Goal: Transaction & Acquisition: Purchase product/service

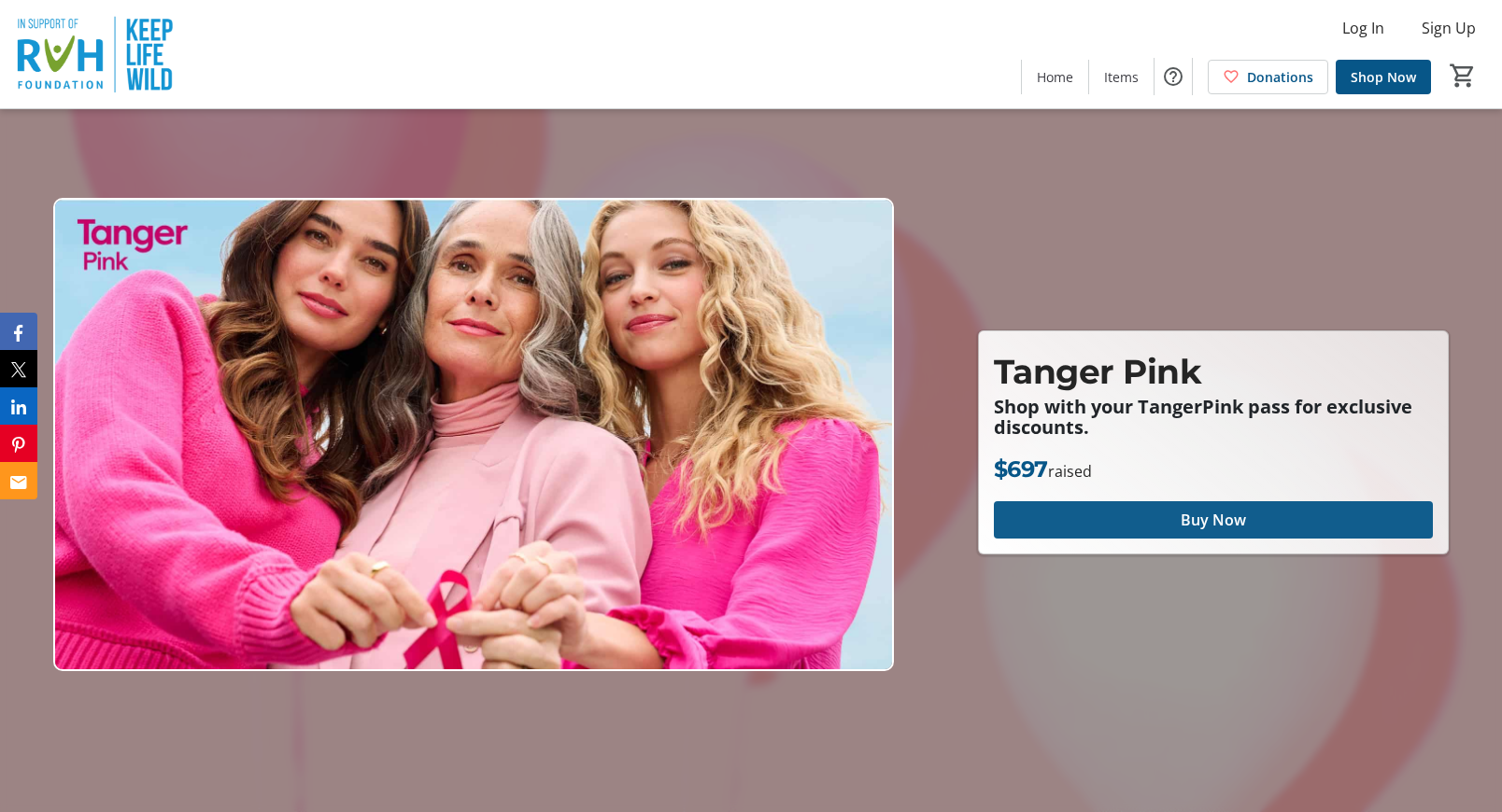
click at [1188, 521] on span "Buy Now" at bounding box center [1213, 520] width 65 height 22
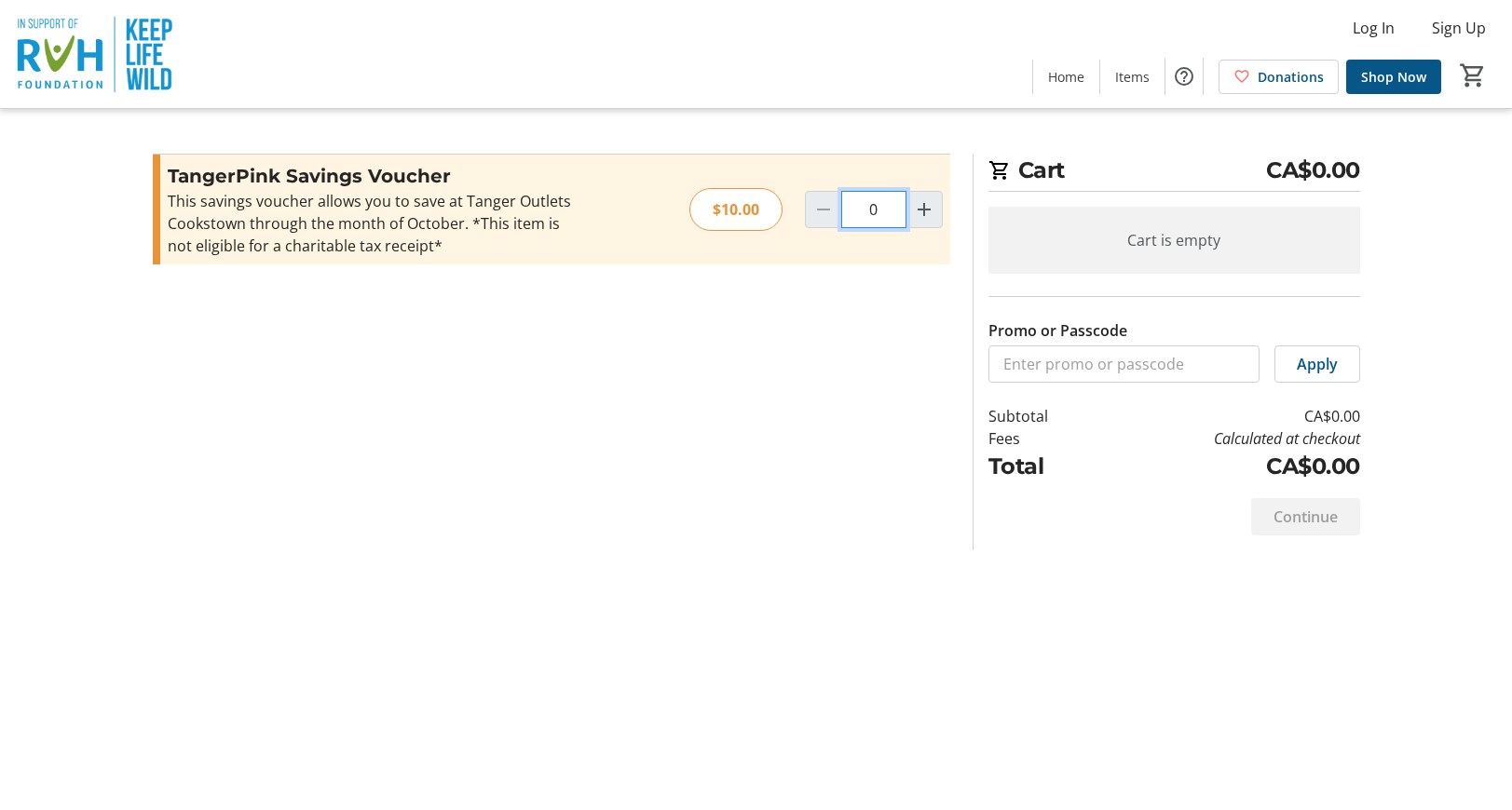
click at [890, 207] on input "0" at bounding box center [873, 210] width 65 height 37
click at [920, 207] on mat-icon "Increment by one" at bounding box center [924, 209] width 22 height 22
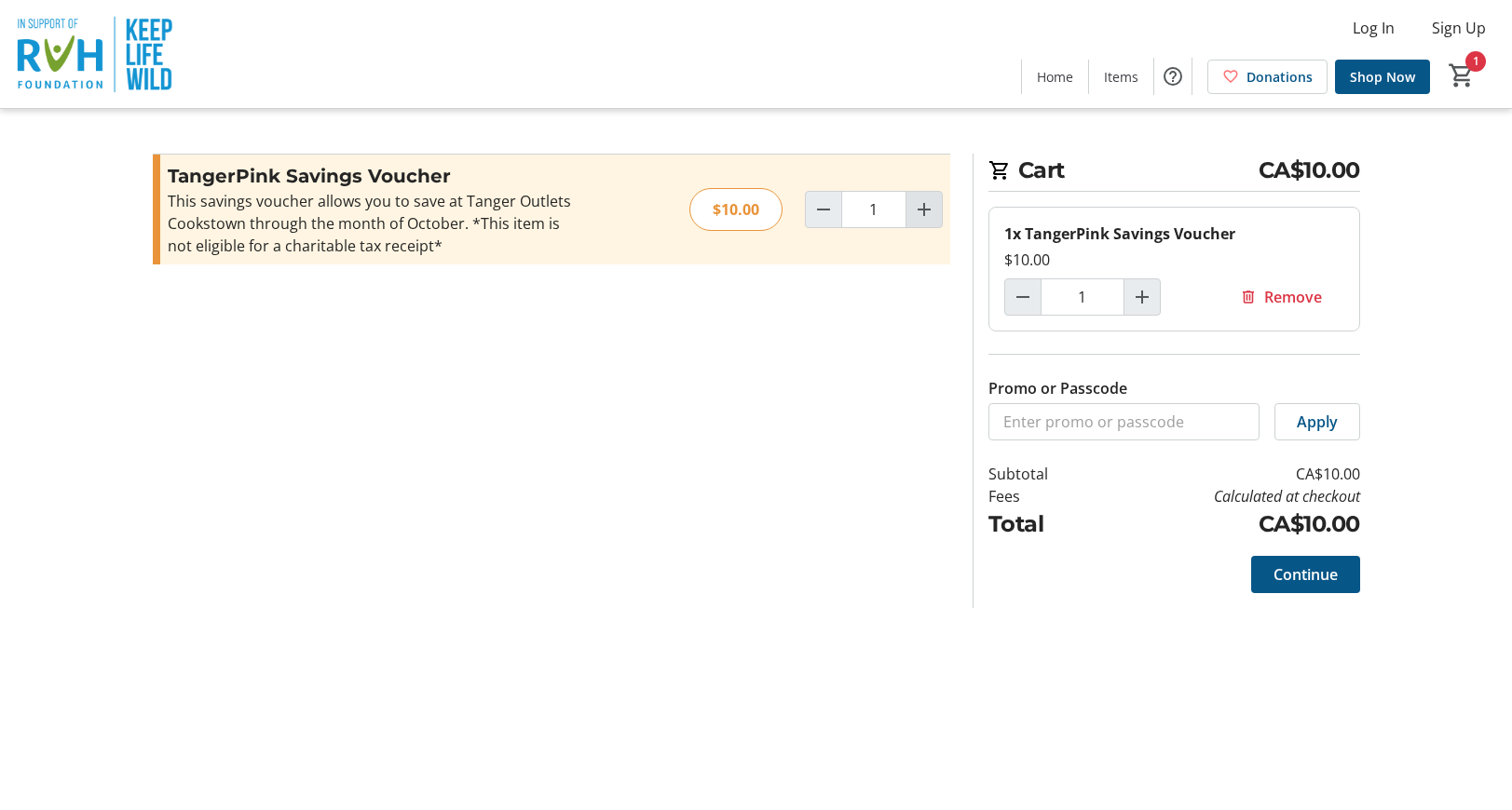
click at [925, 214] on mat-icon "Increment by one" at bounding box center [924, 209] width 22 height 22
type input "2"
click at [819, 217] on mat-icon "Decrement by one" at bounding box center [823, 209] width 22 height 22
type input "1"
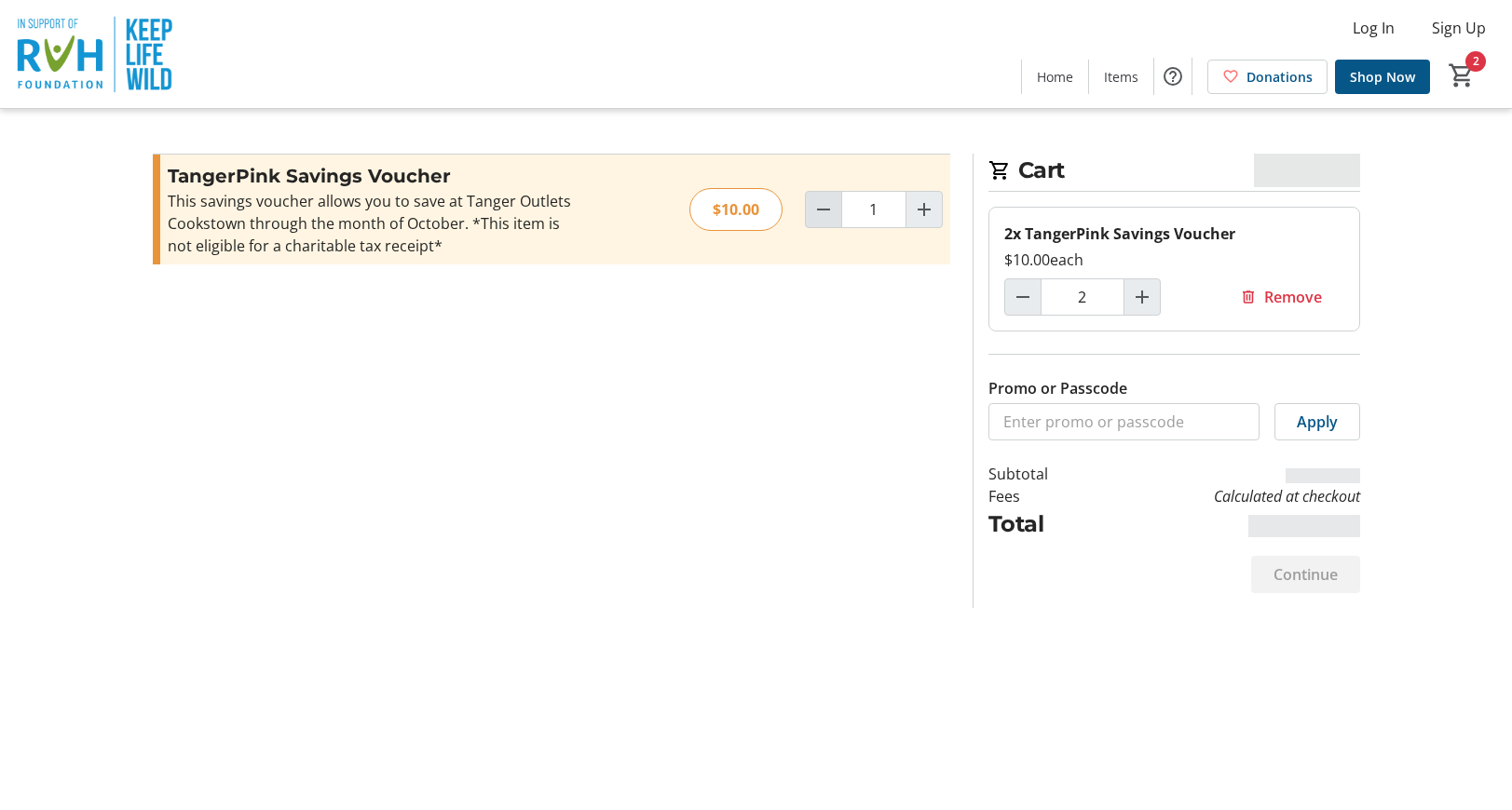
type input "1"
click at [1298, 579] on span "Continue" at bounding box center [1305, 574] width 64 height 22
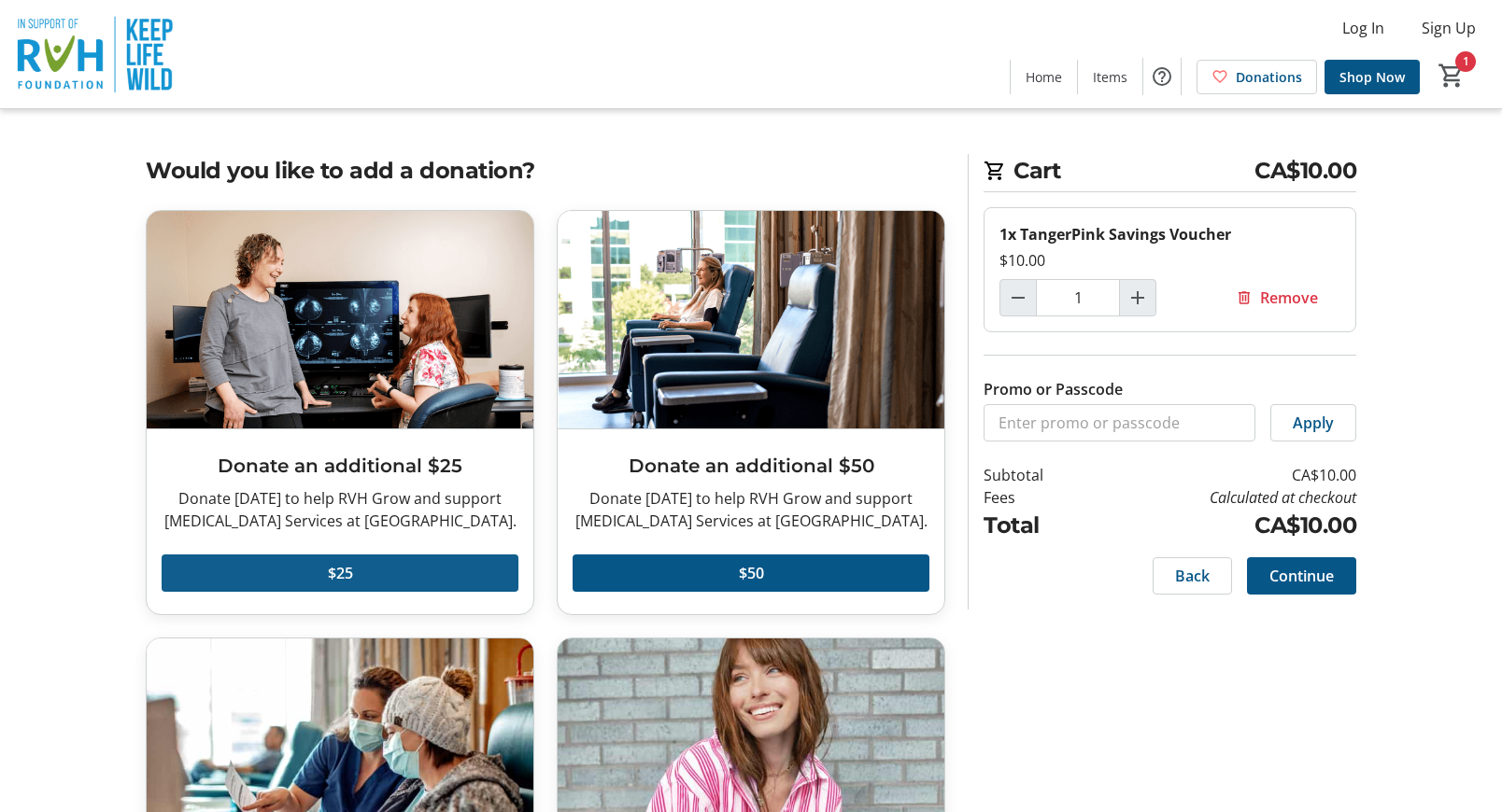
click at [364, 574] on span at bounding box center [340, 573] width 357 height 45
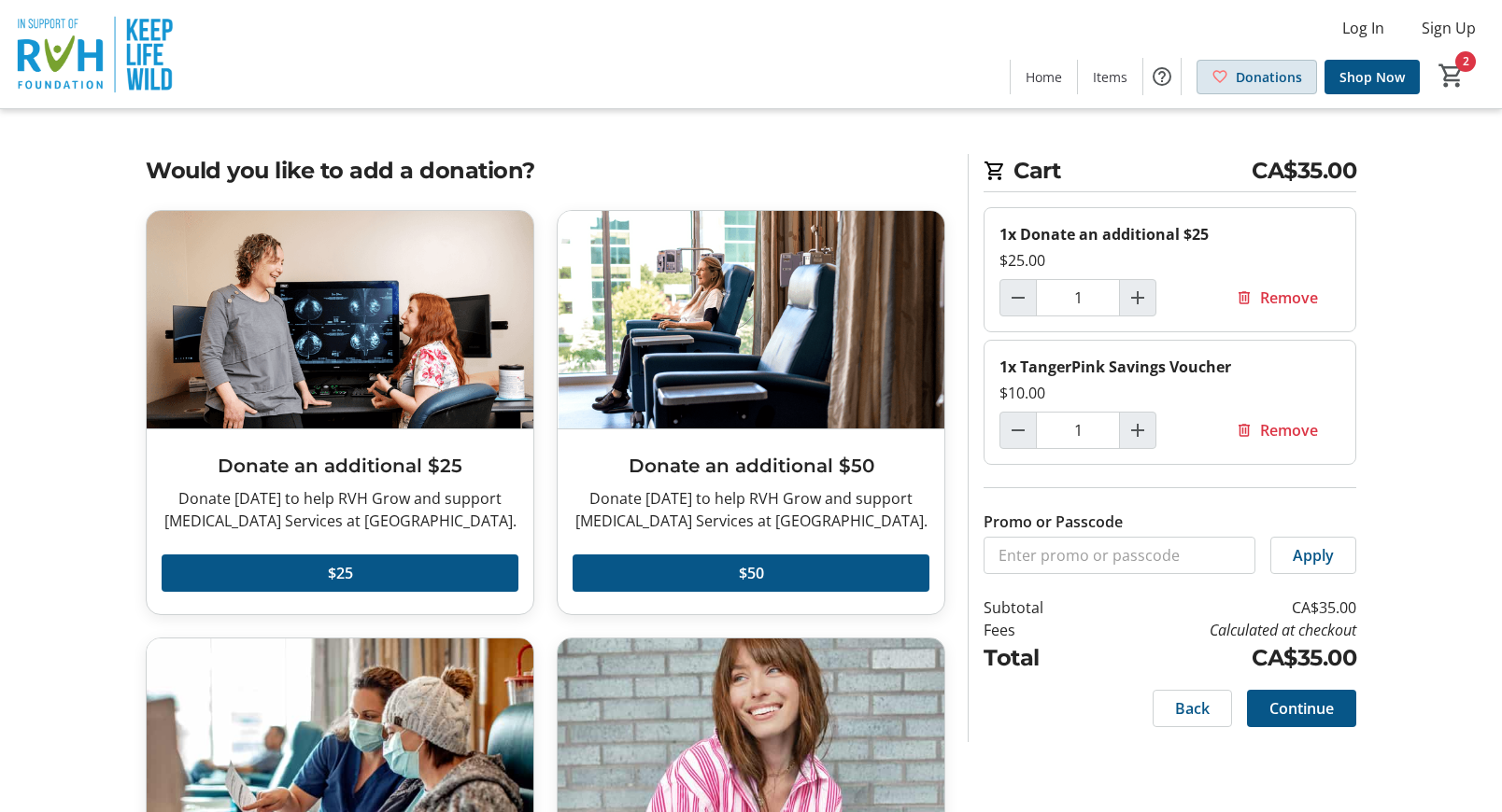
click at [1266, 94] on span at bounding box center [1258, 77] width 119 height 45
click at [1267, 81] on span "Donations" at bounding box center [1269, 77] width 66 height 19
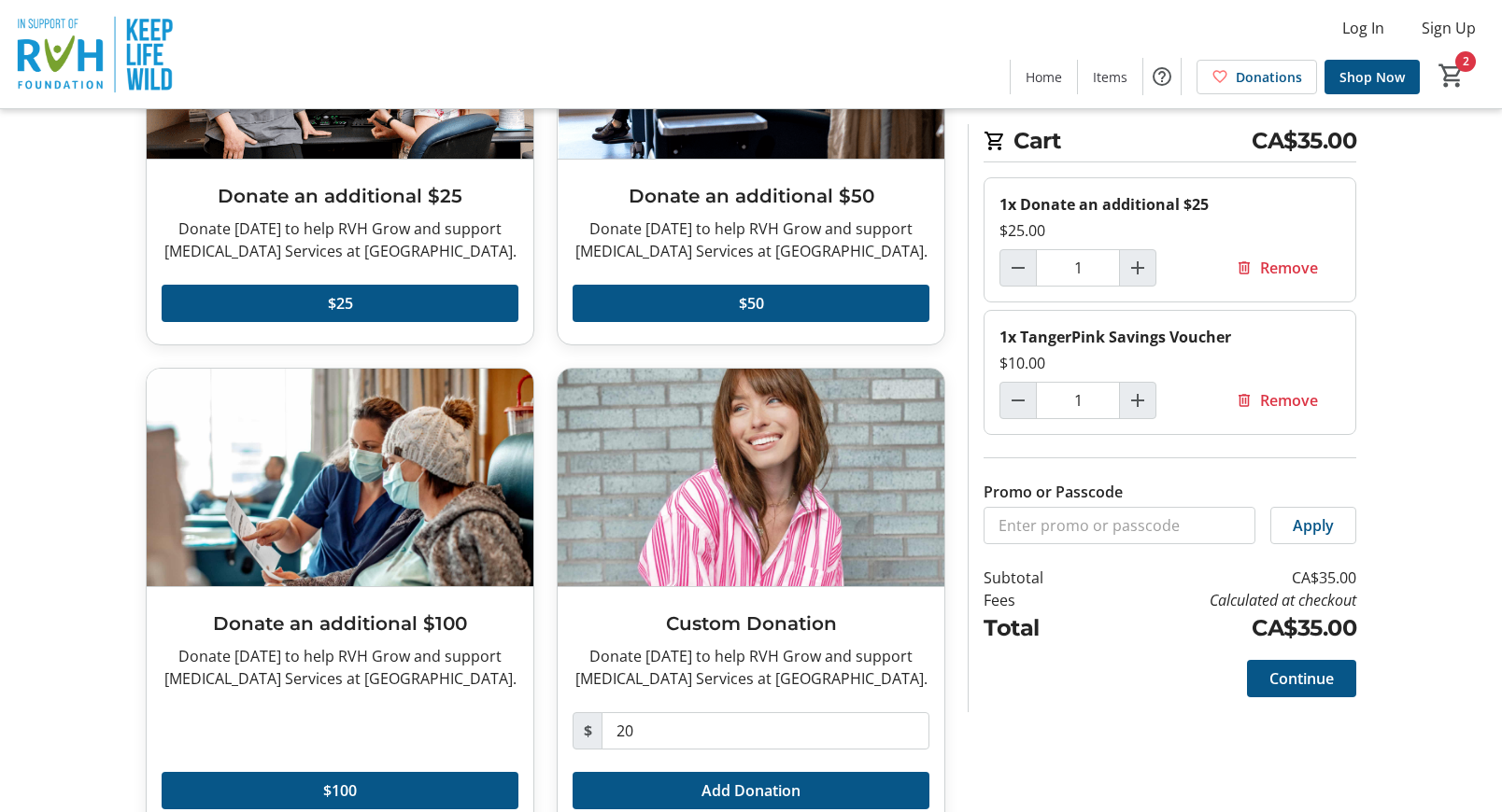
scroll to position [313, 0]
